Goal: Transaction & Acquisition: Book appointment/travel/reservation

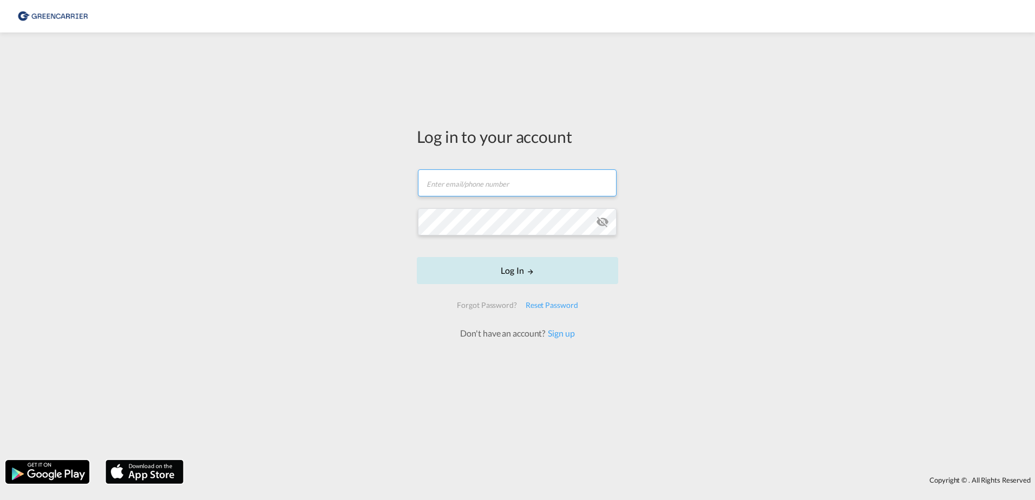
type input "matm@alpi.dk"
click at [464, 277] on button "Log In" at bounding box center [517, 270] width 201 height 27
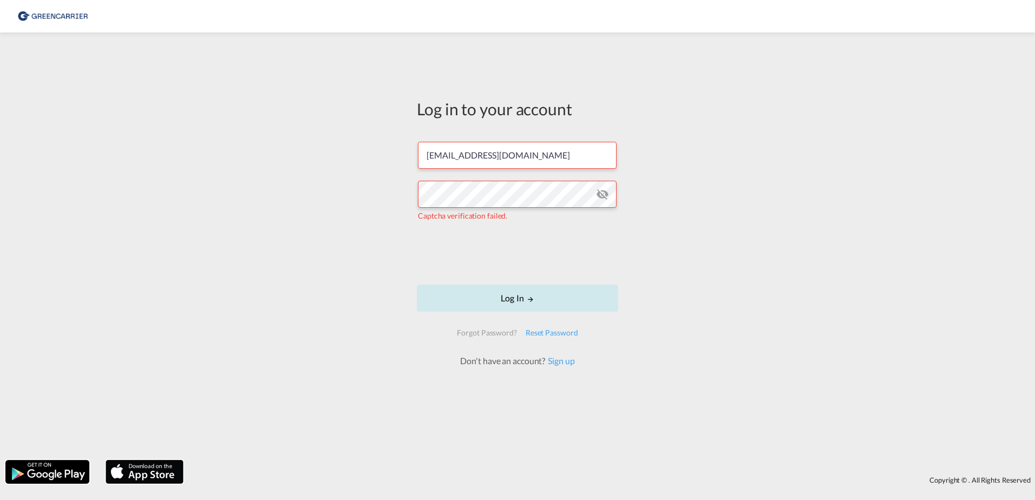
click at [516, 294] on button "Log In" at bounding box center [517, 298] width 201 height 27
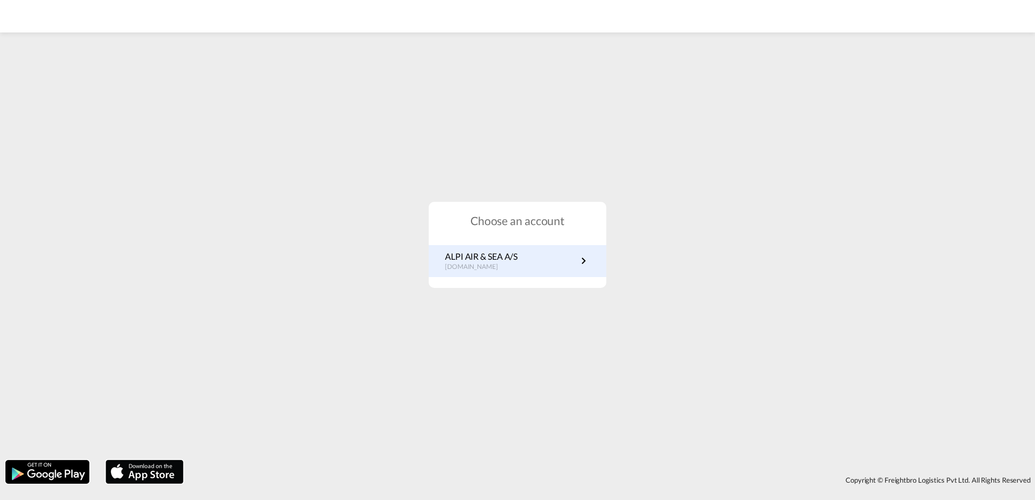
click at [517, 268] on p "dk.portal.greencarrier.com" at bounding box center [481, 267] width 73 height 9
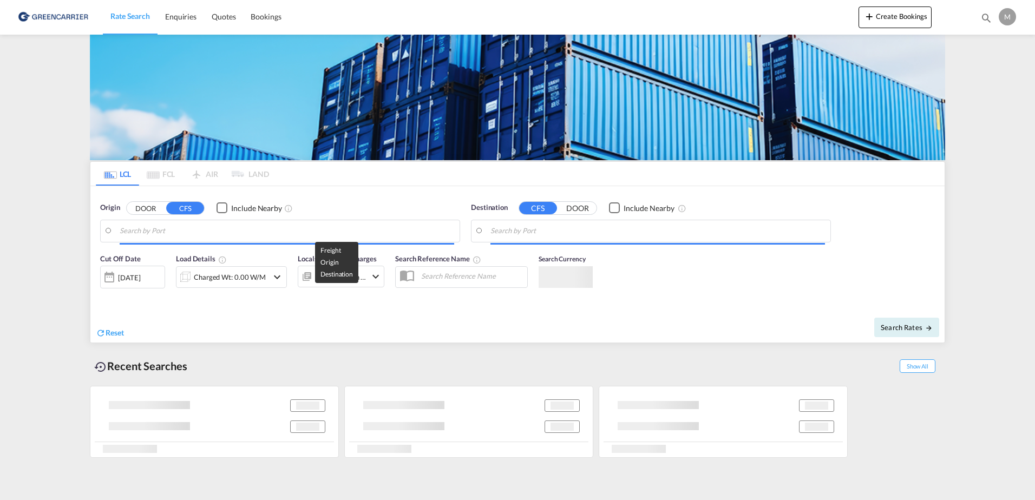
type input "DK-1350, [GEOGRAPHIC_DATA]"
type input "[GEOGRAPHIC_DATA], HKHKG"
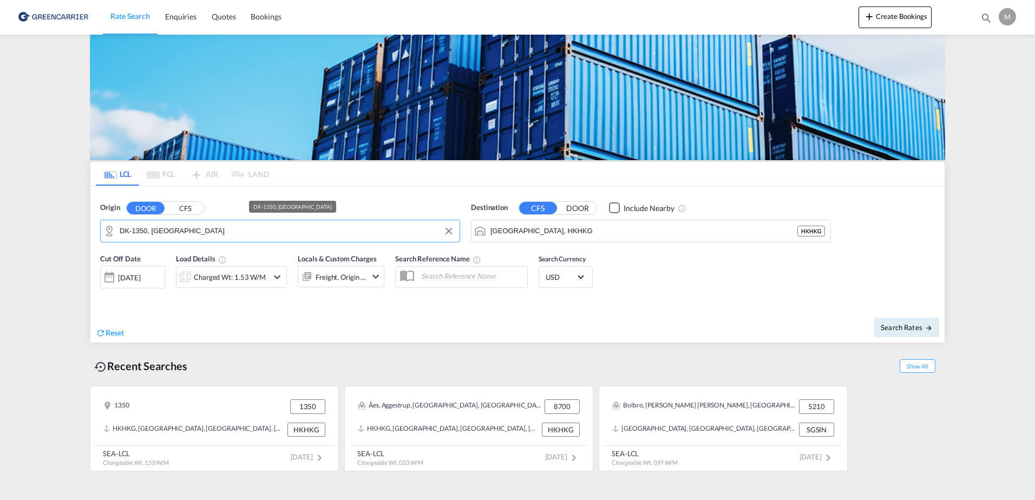
click at [285, 239] on input "DK-1350, [GEOGRAPHIC_DATA]" at bounding box center [287, 231] width 335 height 16
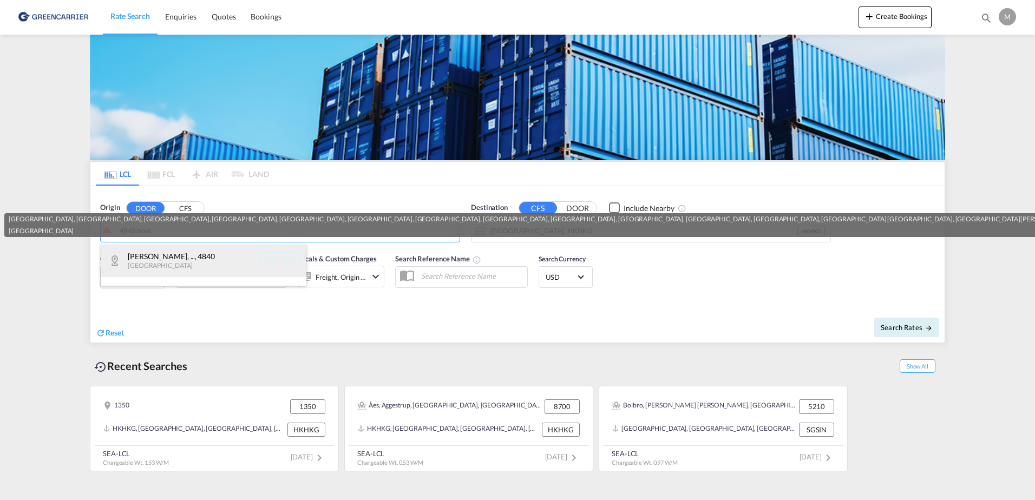
click at [219, 268] on div "[PERSON_NAME], ... , 4840 [GEOGRAPHIC_DATA] DK-4840" at bounding box center [204, 261] width 206 height 32
type input "DK-4840, [GEOGRAPHIC_DATA], [GEOGRAPHIC_DATA], [GEOGRAPHIC_DATA], [GEOGRAPHIC_D…"
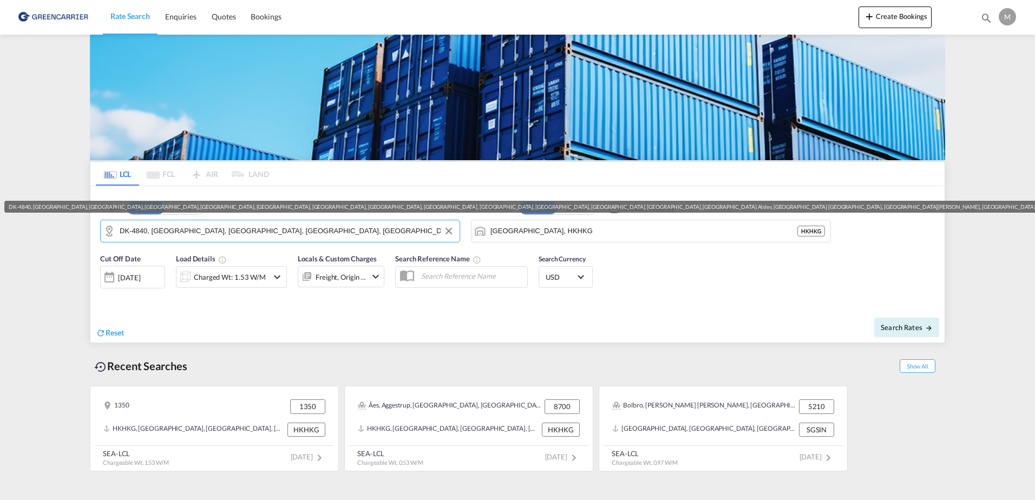
scroll to position [0, 677]
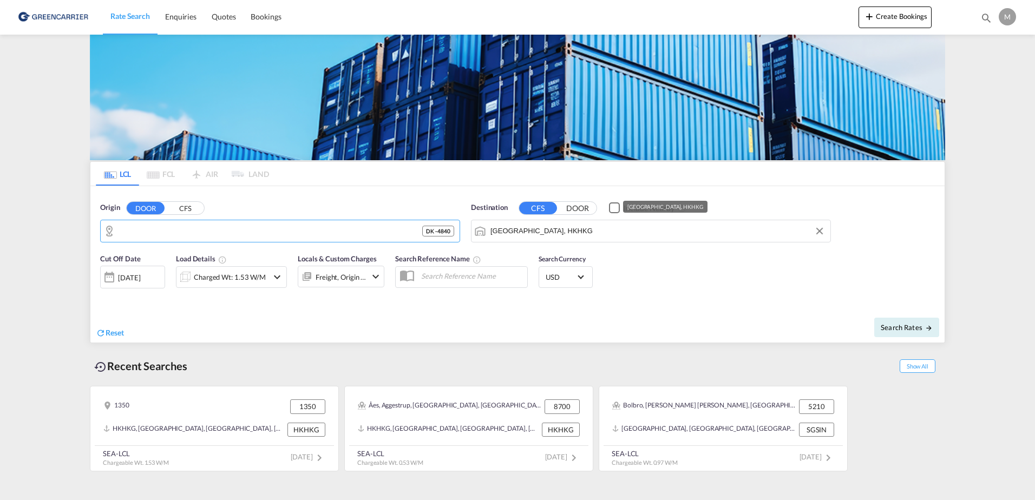
drag, startPoint x: 327, startPoint y: 229, endPoint x: 493, endPoint y: 239, distance: 167.1
click at [493, 239] on div "Origin DOOR CFS DK-4840, [GEOGRAPHIC_DATA], [GEOGRAPHIC_DATA], [GEOGRAPHIC_DATA…" at bounding box center [517, 217] width 855 height 62
click at [376, 231] on input "DK-4840, [GEOGRAPHIC_DATA], [GEOGRAPHIC_DATA], [GEOGRAPHIC_DATA], [GEOGRAPHIC_D…" at bounding box center [287, 231] width 335 height 16
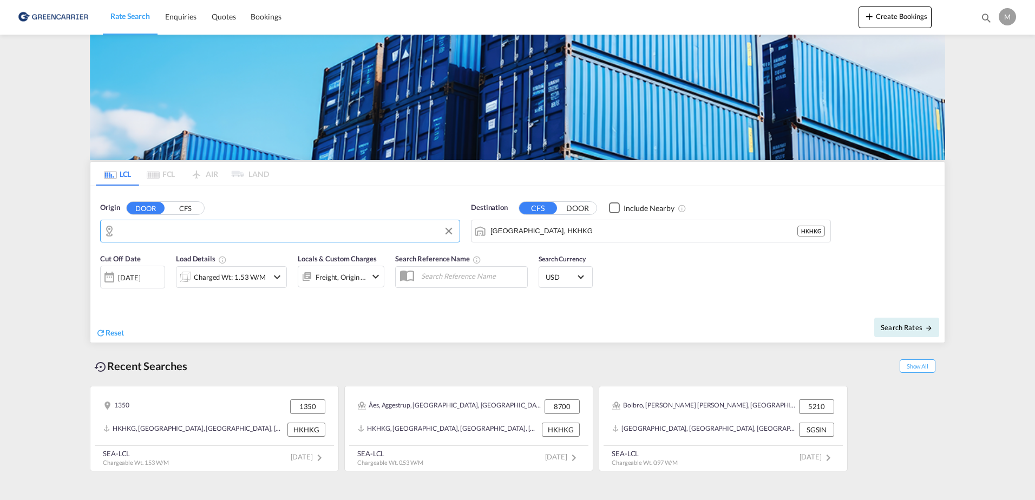
drag, startPoint x: 400, startPoint y: 232, endPoint x: 139, endPoint y: 223, distance: 261.2
click at [139, 223] on input "DK-4840, [GEOGRAPHIC_DATA], [GEOGRAPHIC_DATA], [GEOGRAPHIC_DATA], [GEOGRAPHIC_D…" at bounding box center [287, 231] width 335 height 16
click at [562, 230] on input "[GEOGRAPHIC_DATA], HKHKG" at bounding box center [658, 231] width 335 height 16
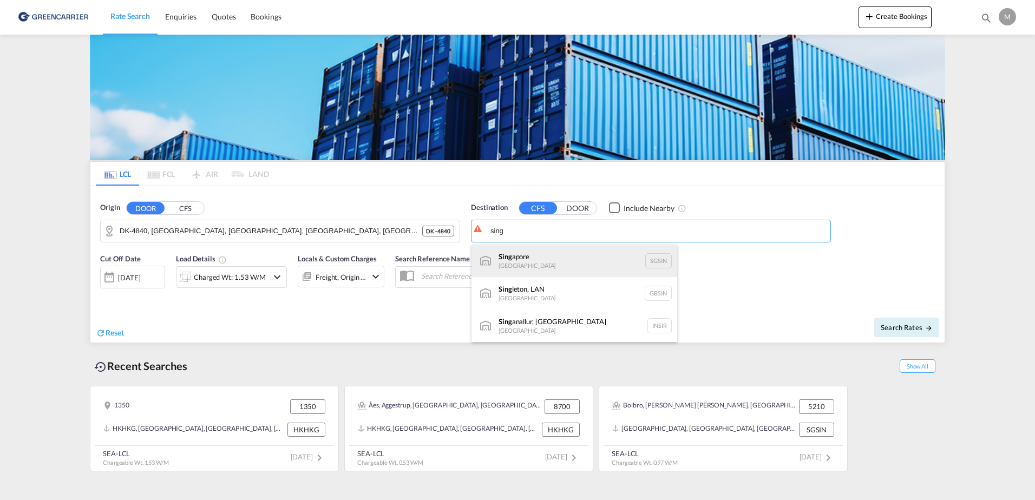
click at [552, 254] on div "Sing apore [GEOGRAPHIC_DATA] [GEOGRAPHIC_DATA]" at bounding box center [575, 261] width 206 height 32
type input "[GEOGRAPHIC_DATA], SGSIN"
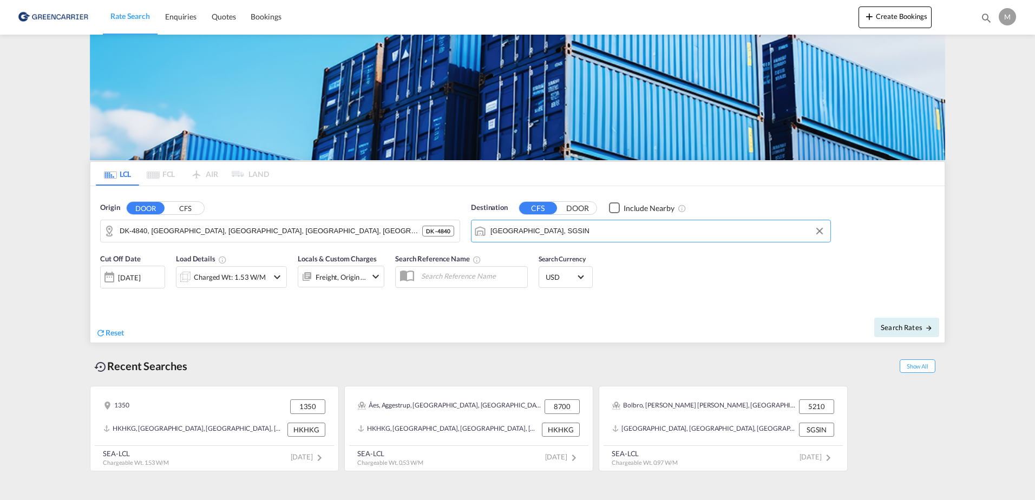
click at [137, 282] on div "[DATE]" at bounding box center [129, 278] width 22 height 10
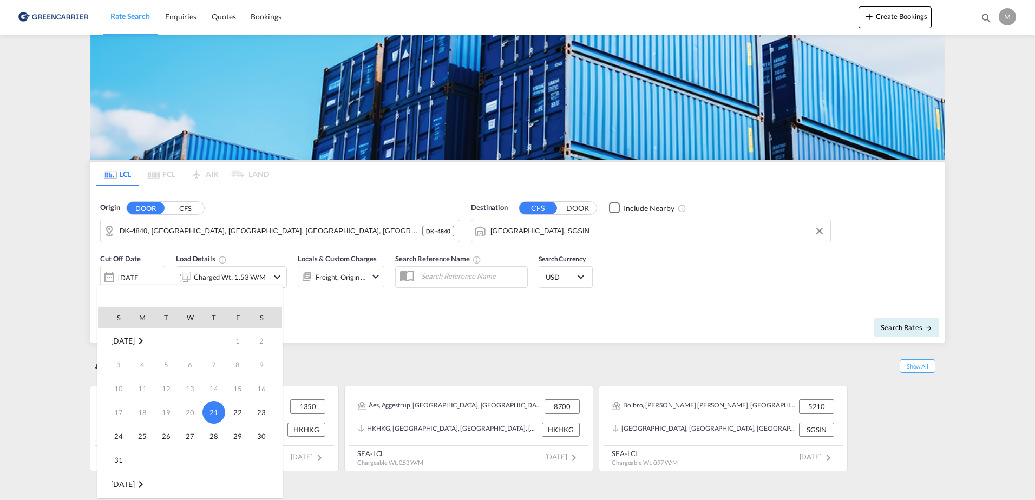
click at [228, 273] on div at bounding box center [517, 250] width 1035 height 500
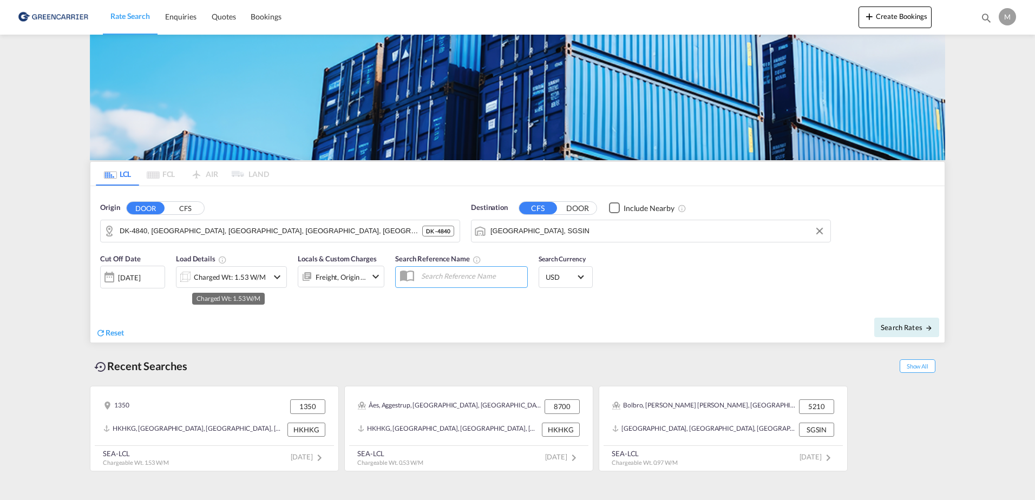
click at [228, 273] on div "Charged Wt: 1.53 W/M" at bounding box center [230, 277] width 72 height 15
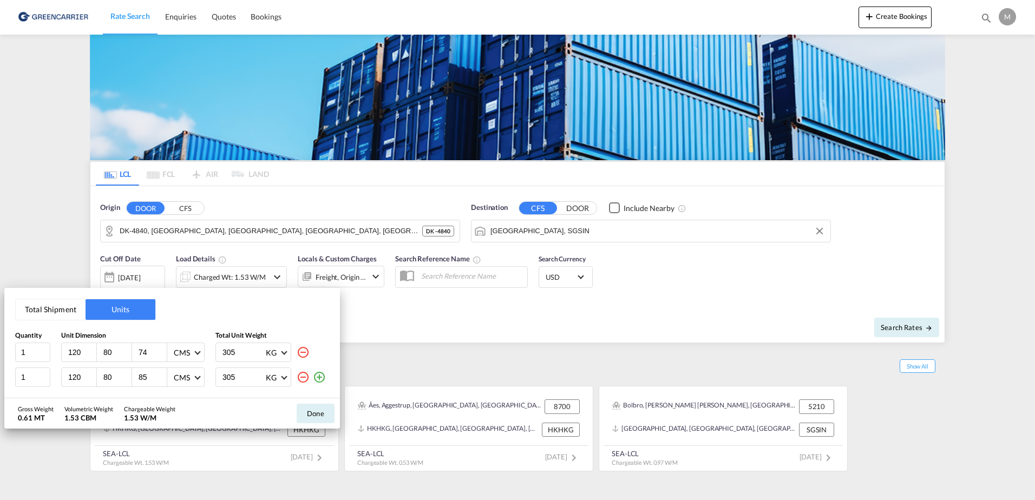
click at [302, 381] on md-icon "icon-minus-circle-outline" at bounding box center [303, 377] width 13 height 13
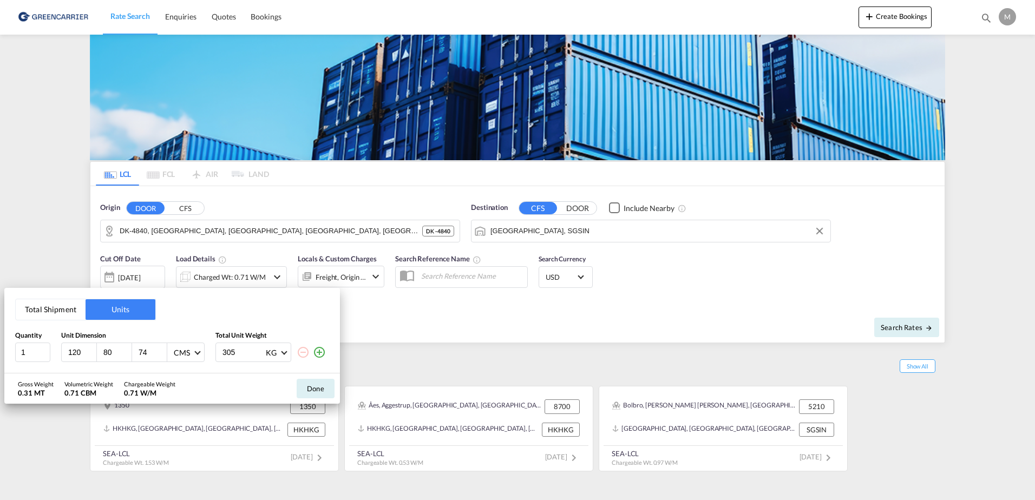
drag, startPoint x: 147, startPoint y: 355, endPoint x: 133, endPoint y: 355, distance: 14.1
click at [133, 355] on div "74" at bounding box center [149, 352] width 35 height 18
type input "85"
drag, startPoint x: 238, startPoint y: 354, endPoint x: 200, endPoint y: 340, distance: 40.8
click at [200, 340] on div "Quantity Unit Dimension Total Unit Weight 1 120 80 85 CMS CMS Inches 305 KG KG …" at bounding box center [172, 346] width 314 height 31
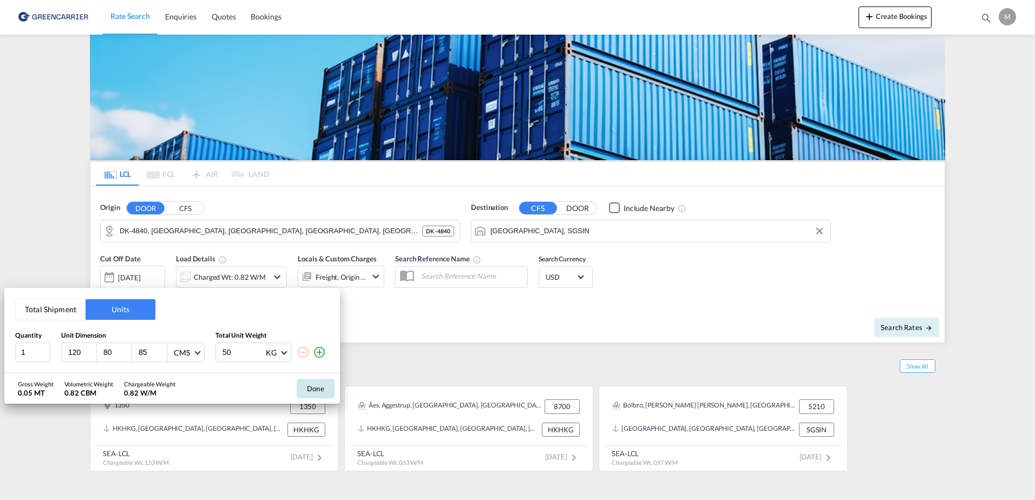
type input "50"
click at [331, 384] on button "Done" at bounding box center [316, 388] width 38 height 19
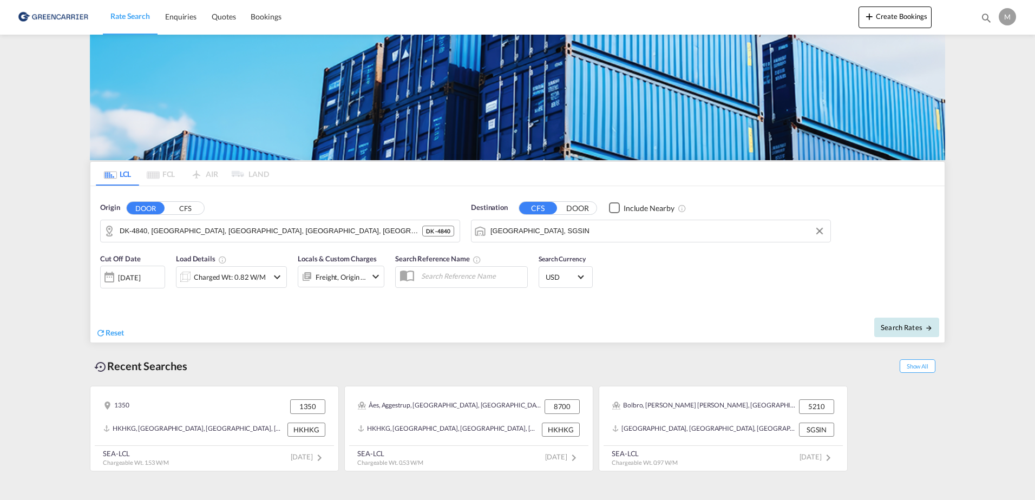
click at [882, 321] on button "Search Rates" at bounding box center [907, 327] width 65 height 19
type input "4840 to SGSIN / [DATE]"
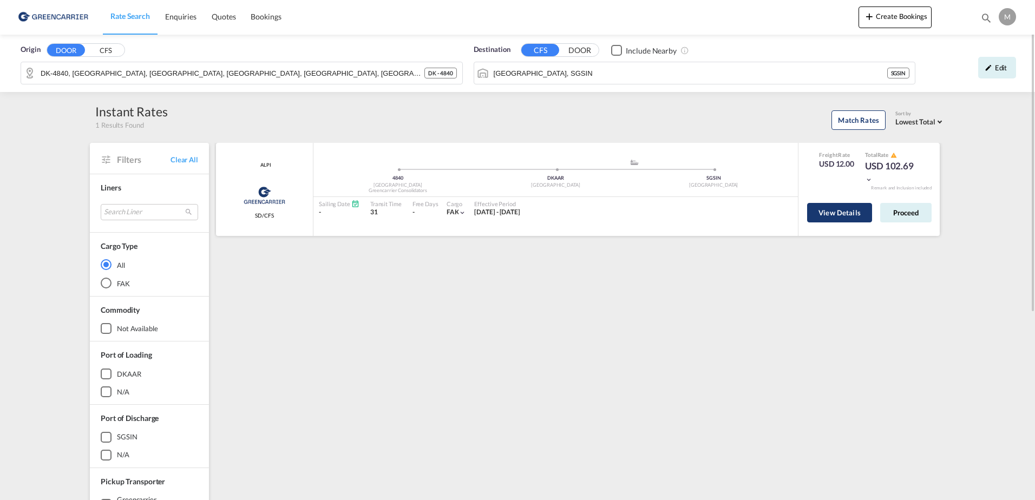
click at [864, 207] on button "View Details" at bounding box center [839, 212] width 65 height 19
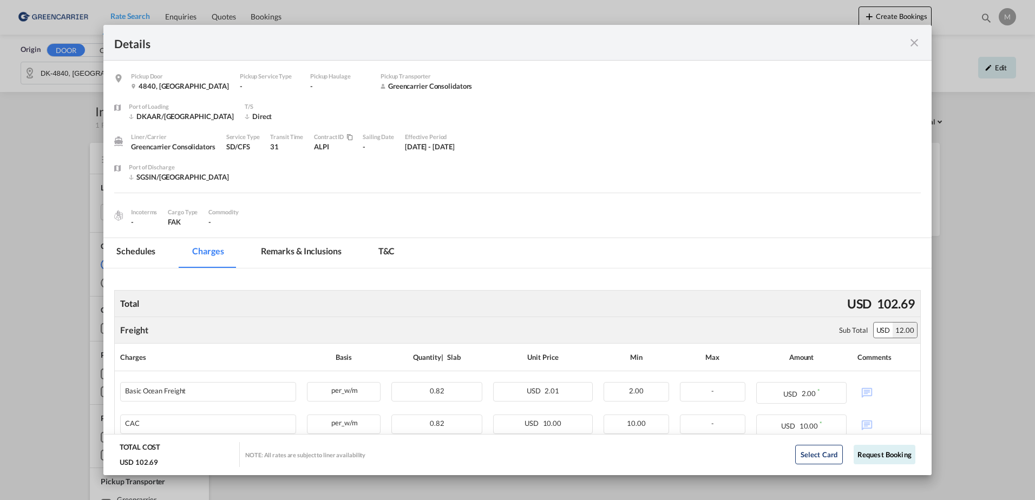
click at [910, 41] on md-icon "icon-close fg-AAA8AD m-0 cursor" at bounding box center [914, 42] width 13 height 13
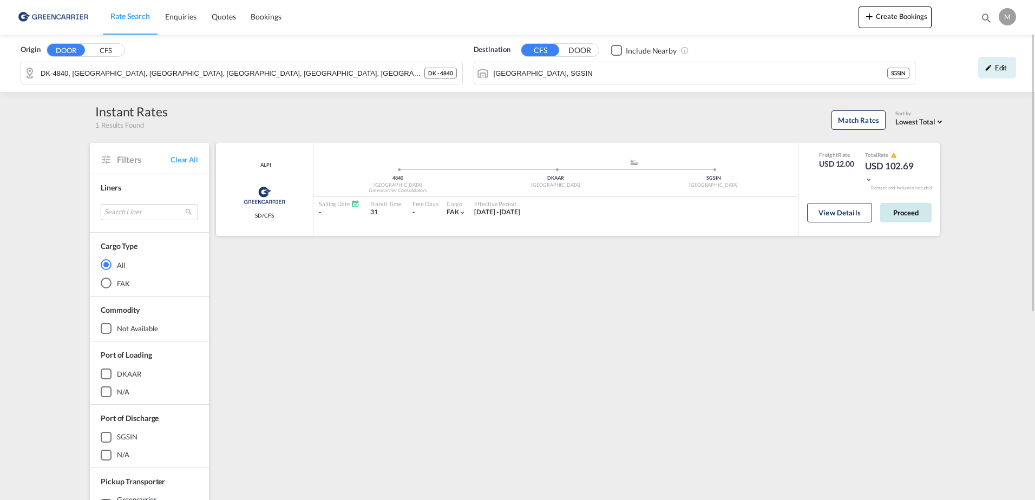
click at [897, 213] on button "Proceed" at bounding box center [906, 212] width 51 height 19
click at [846, 220] on button "View Details" at bounding box center [839, 212] width 65 height 19
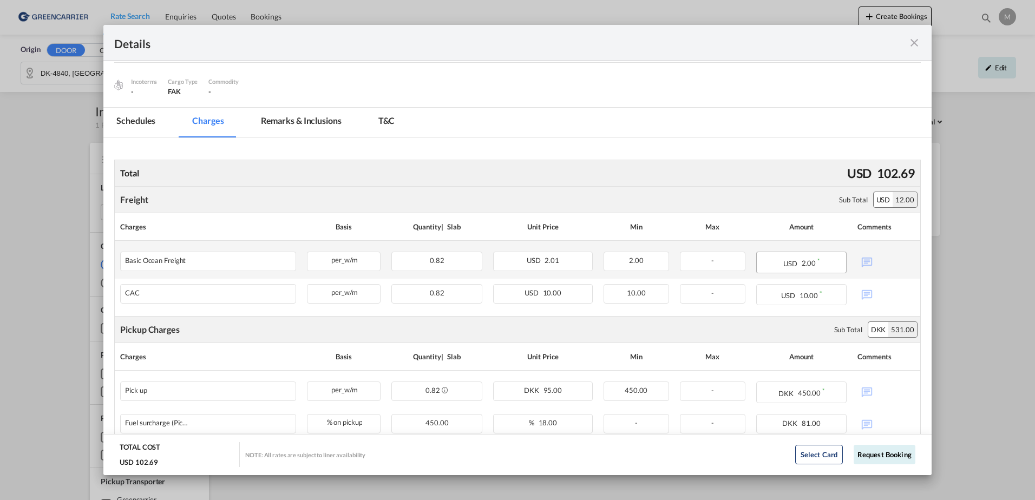
scroll to position [107, 0]
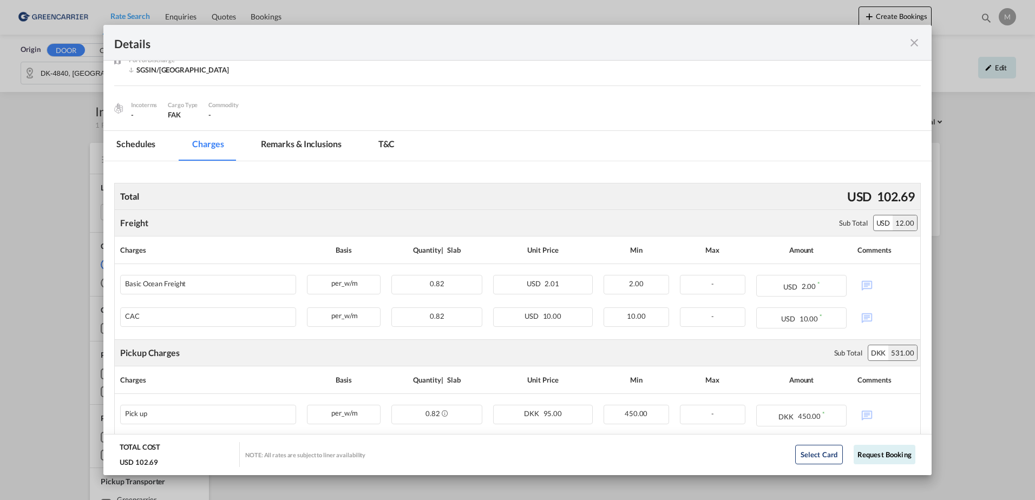
click at [914, 41] on md-icon "icon-close fg-AAA8AD m-0 cursor" at bounding box center [914, 42] width 13 height 13
